Goal: Navigation & Orientation: Find specific page/section

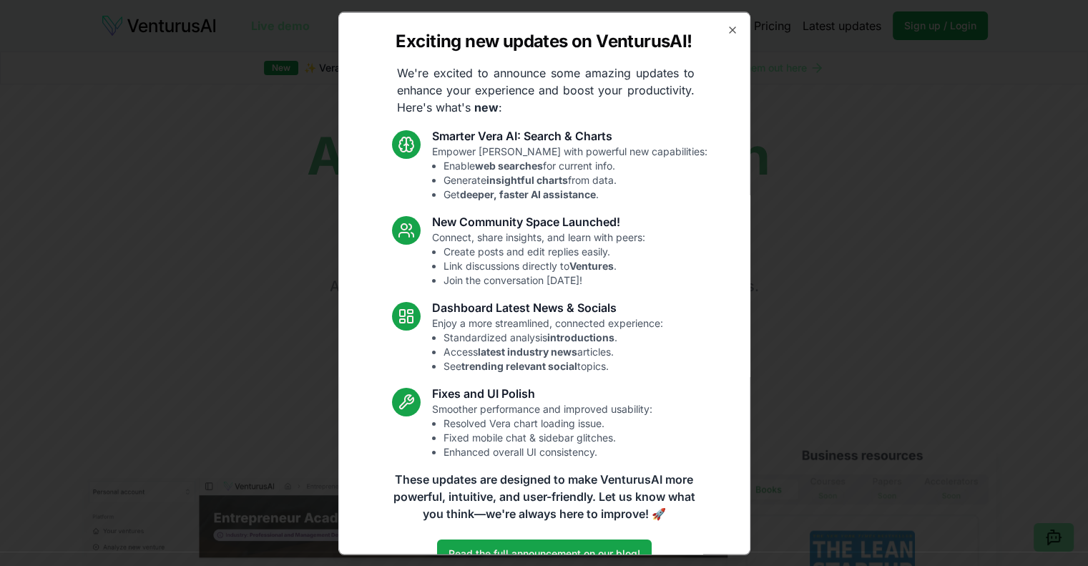
scroll to position [30, 0]
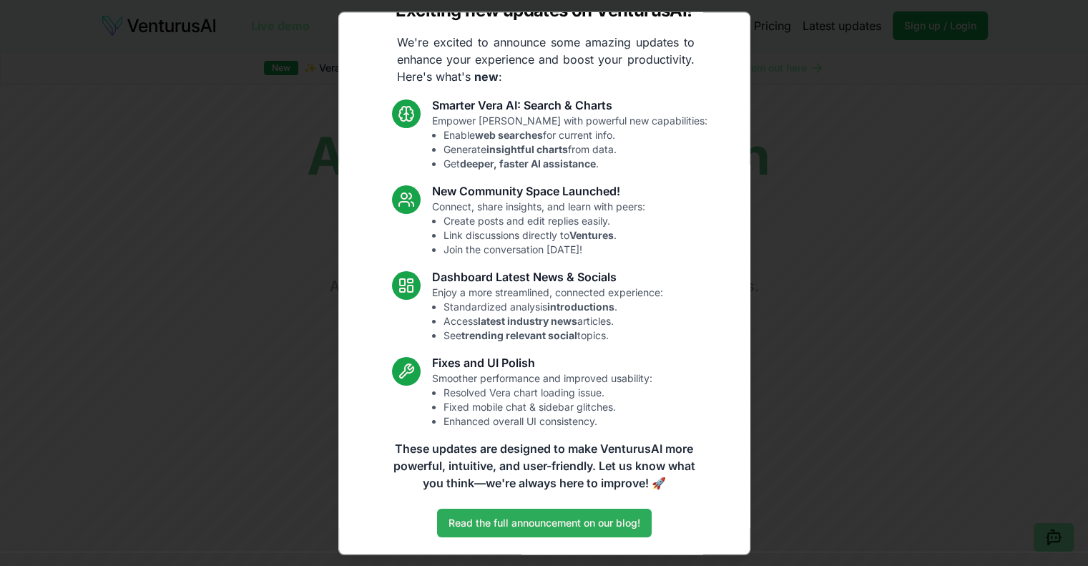
click at [618, 523] on link "Read the full announcement on our blog!" at bounding box center [544, 522] width 215 height 29
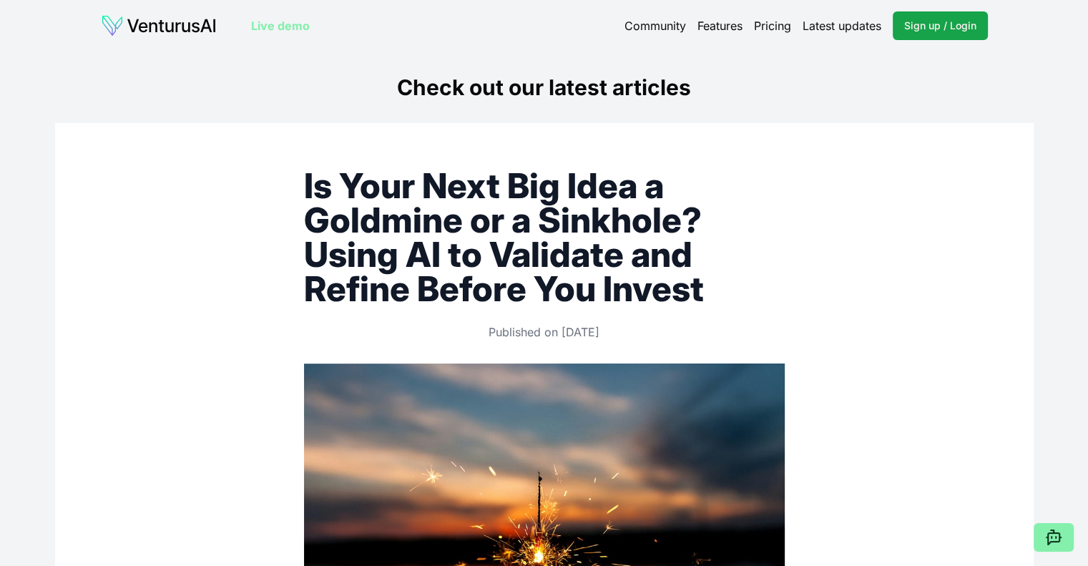
click at [195, 27] on img at bounding box center [159, 25] width 116 height 23
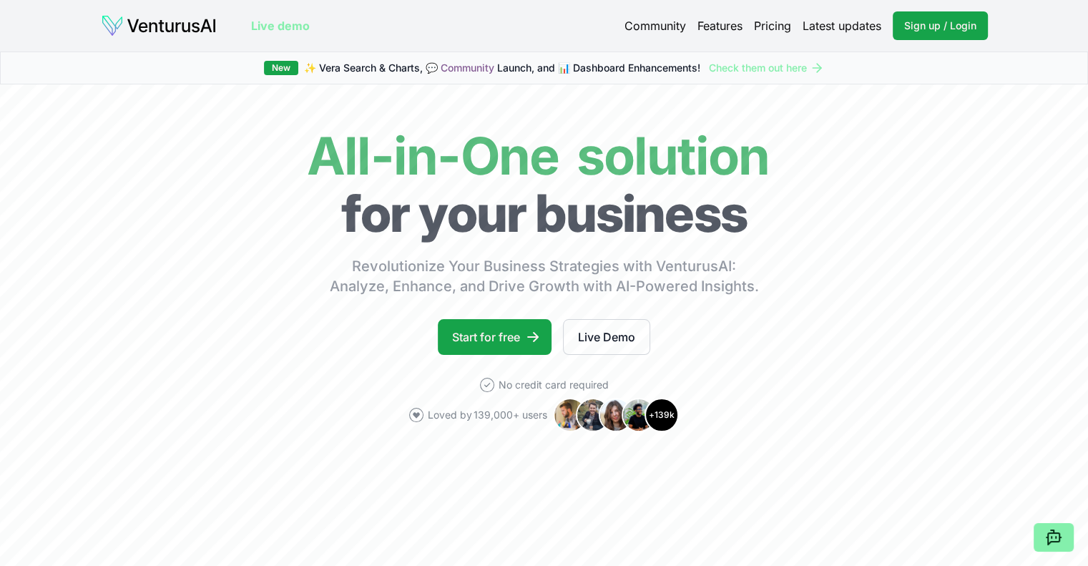
click at [769, 21] on link "Pricing" at bounding box center [772, 25] width 37 height 17
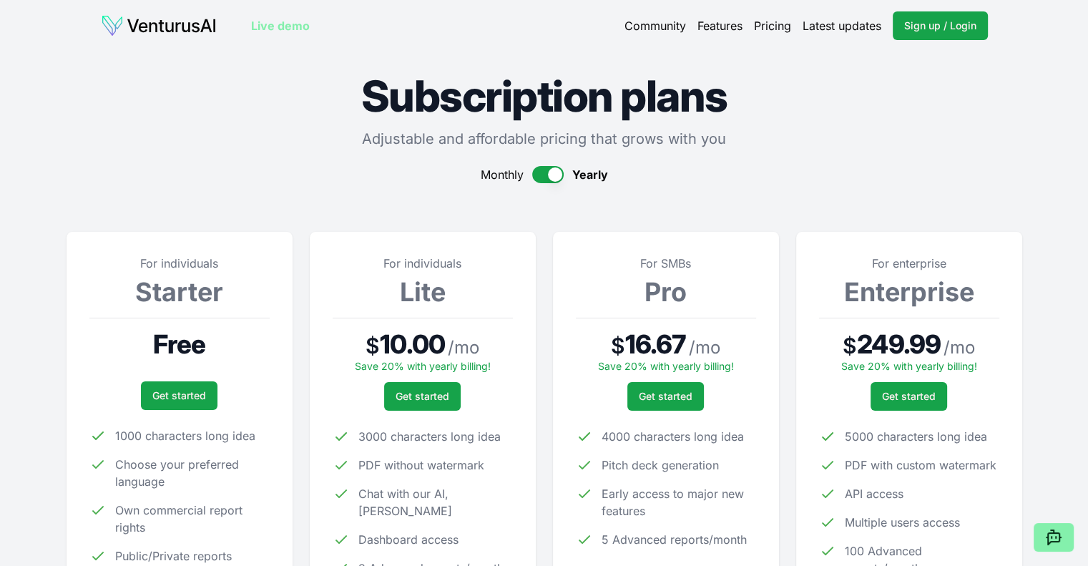
click at [161, 28] on img at bounding box center [159, 25] width 116 height 23
